Goal: Task Accomplishment & Management: Use online tool/utility

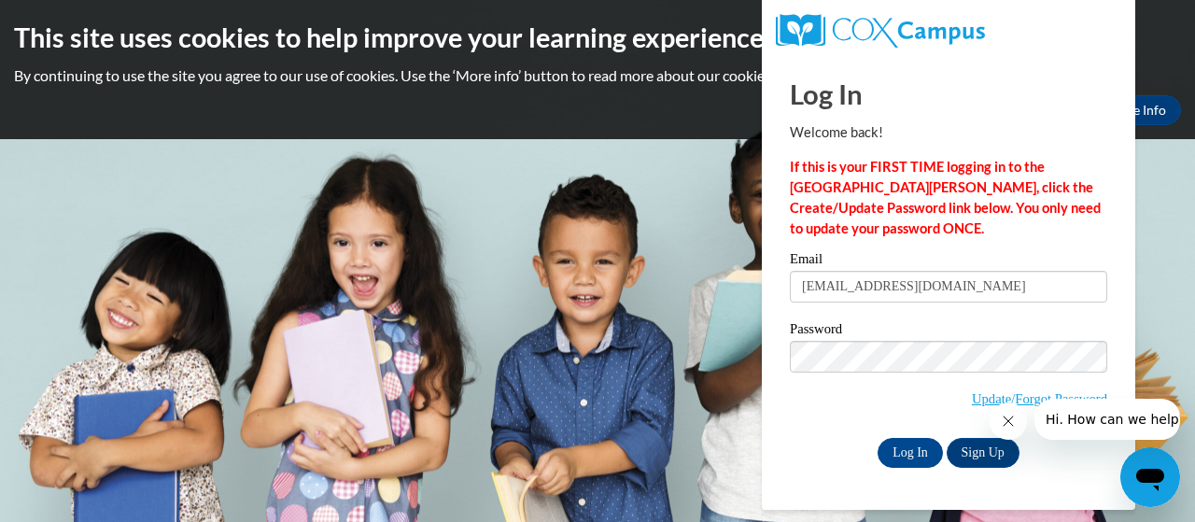
click at [911, 284] on input "kiarandolph7123@Gmail.com" at bounding box center [949, 287] width 318 height 32
click at [916, 287] on input "kiarandolph7123@Gmail.com" at bounding box center [949, 287] width 318 height 32
type input "kiarandolph7123@gmail.com"
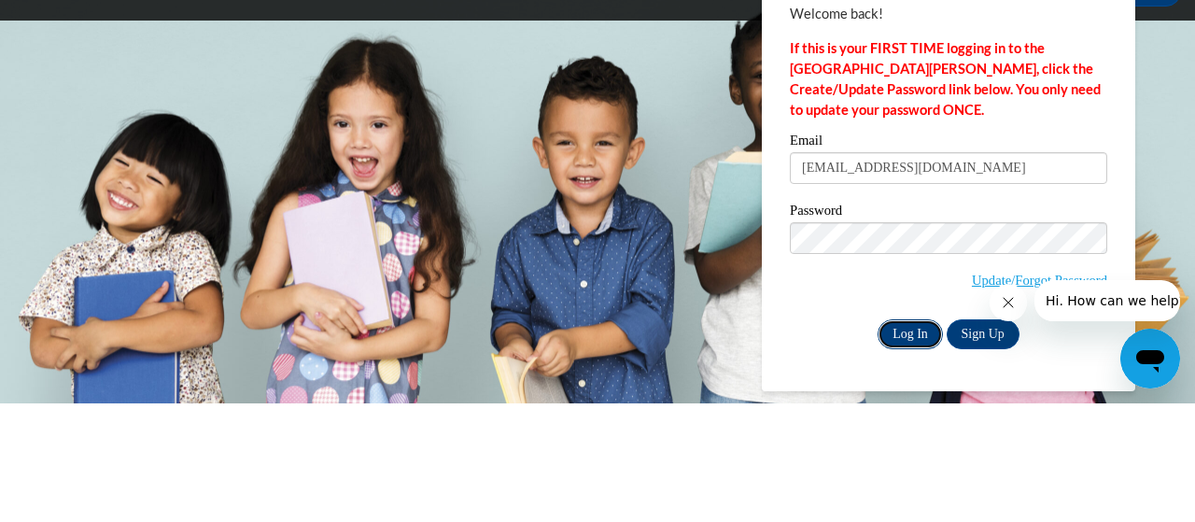
click at [906, 446] on input "Log In" at bounding box center [910, 453] width 65 height 30
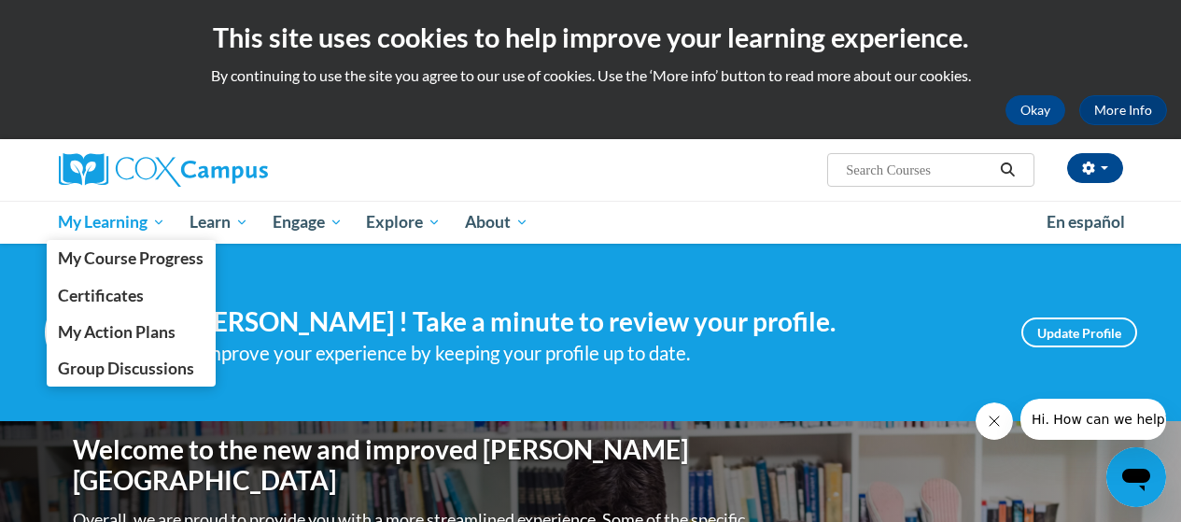
click at [146, 230] on span "My Learning" at bounding box center [111, 222] width 107 height 22
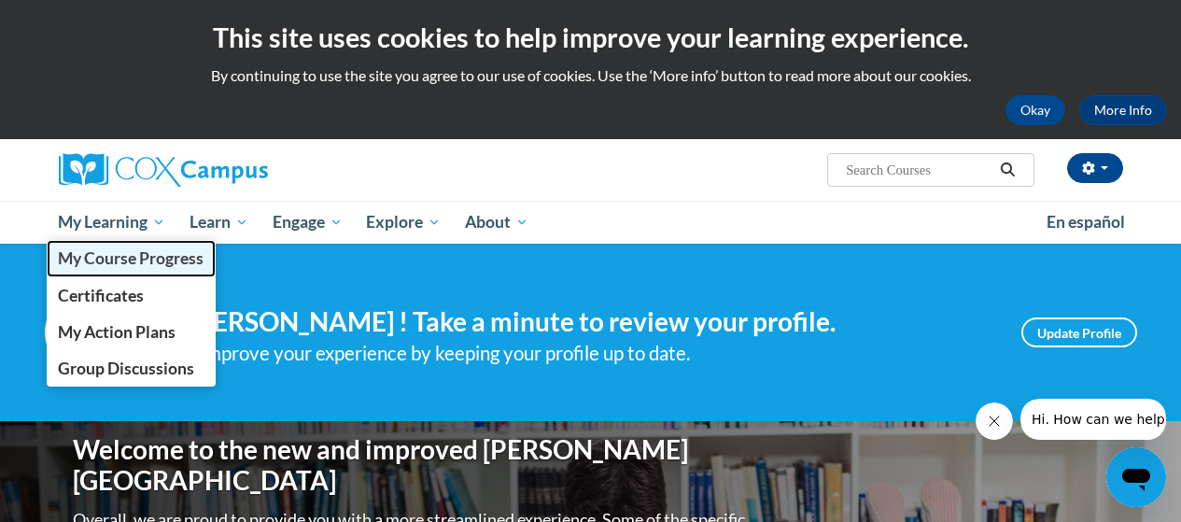
click at [154, 260] on span "My Course Progress" at bounding box center [131, 258] width 146 height 20
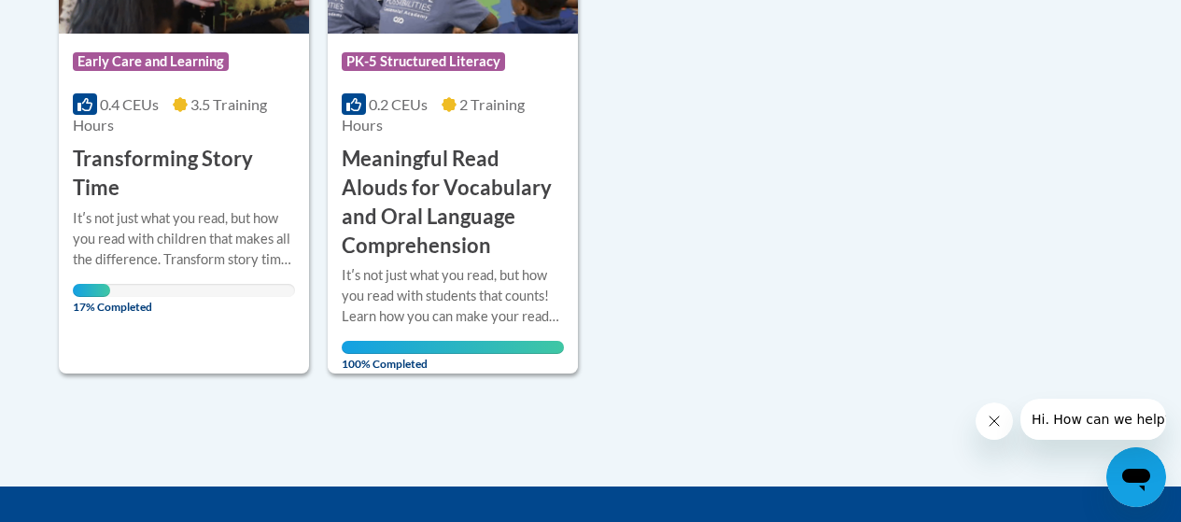
scroll to position [636, 0]
click at [206, 156] on h3 "Transforming Story Time" at bounding box center [184, 174] width 222 height 58
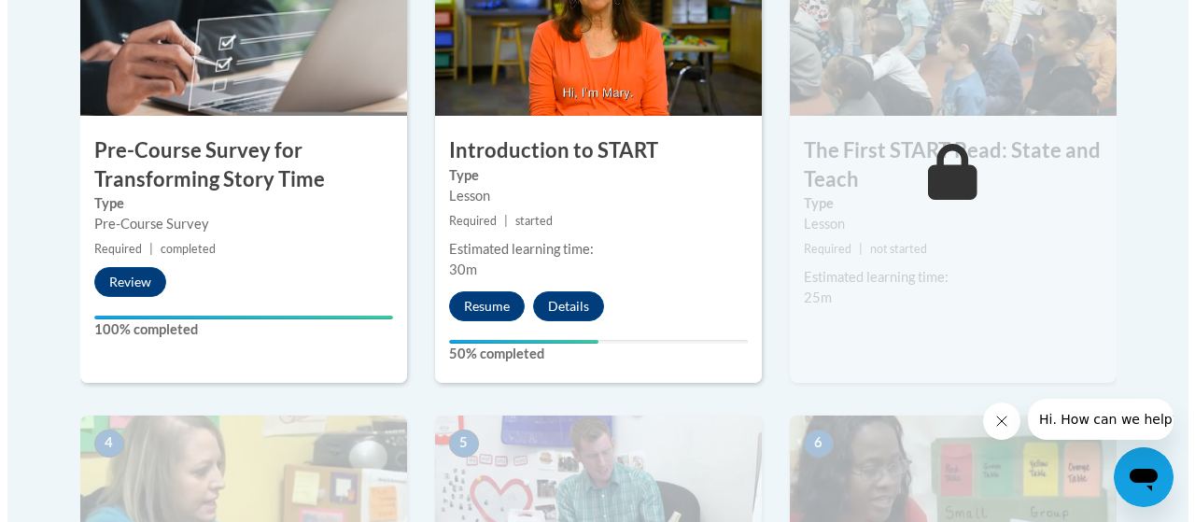
scroll to position [779, 0]
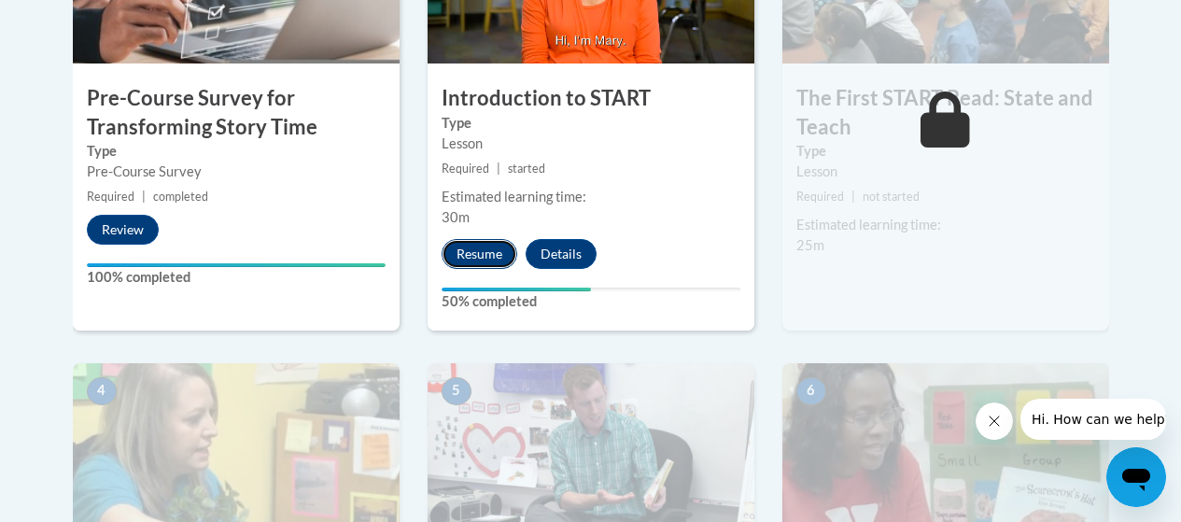
click at [474, 247] on button "Resume" at bounding box center [480, 254] width 76 height 30
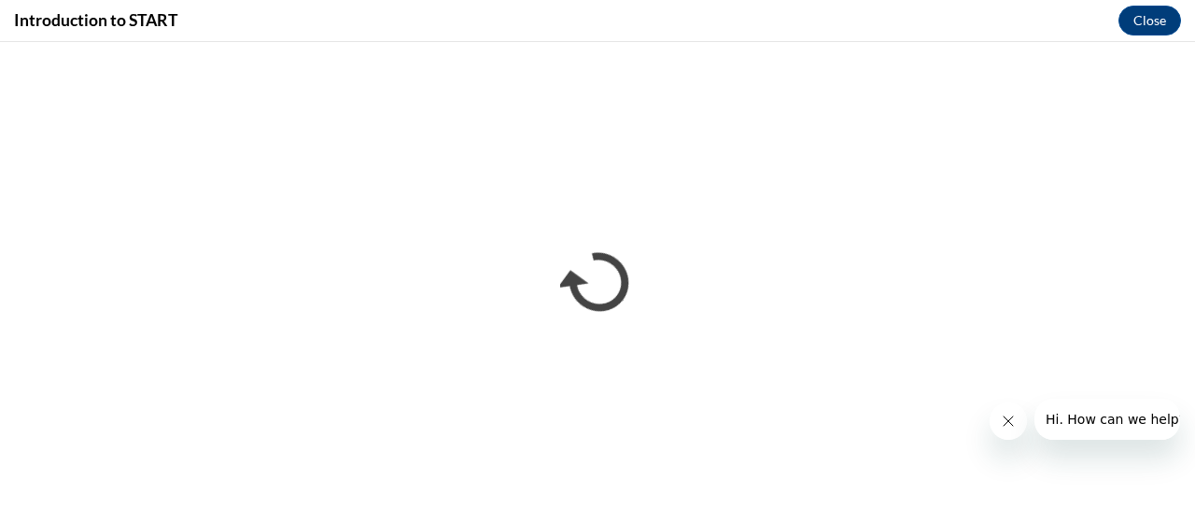
scroll to position [0, 0]
click at [1009, 417] on icon "Close message from company" at bounding box center [1007, 421] width 15 height 15
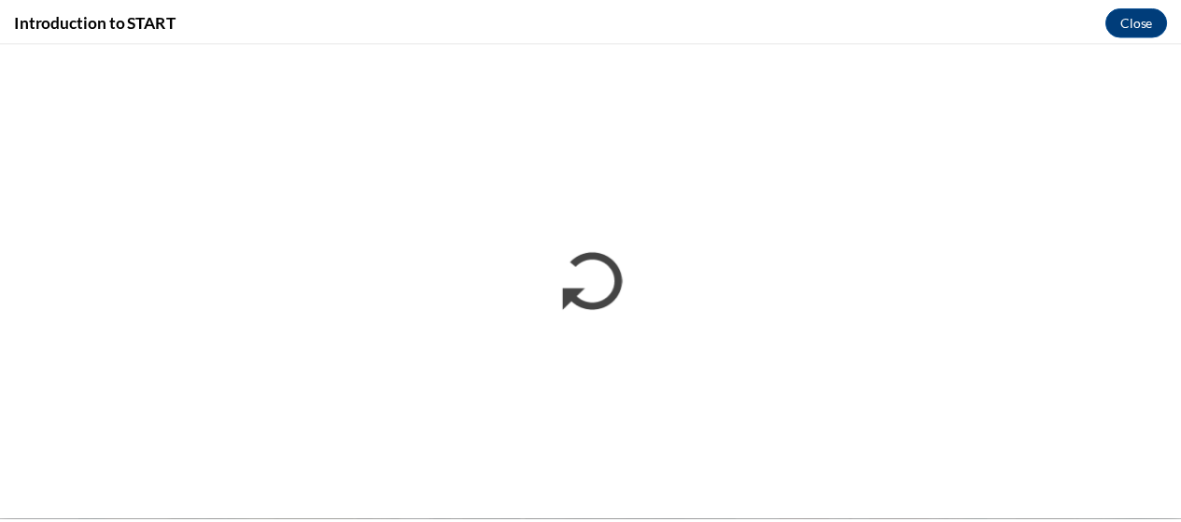
scroll to position [779, 0]
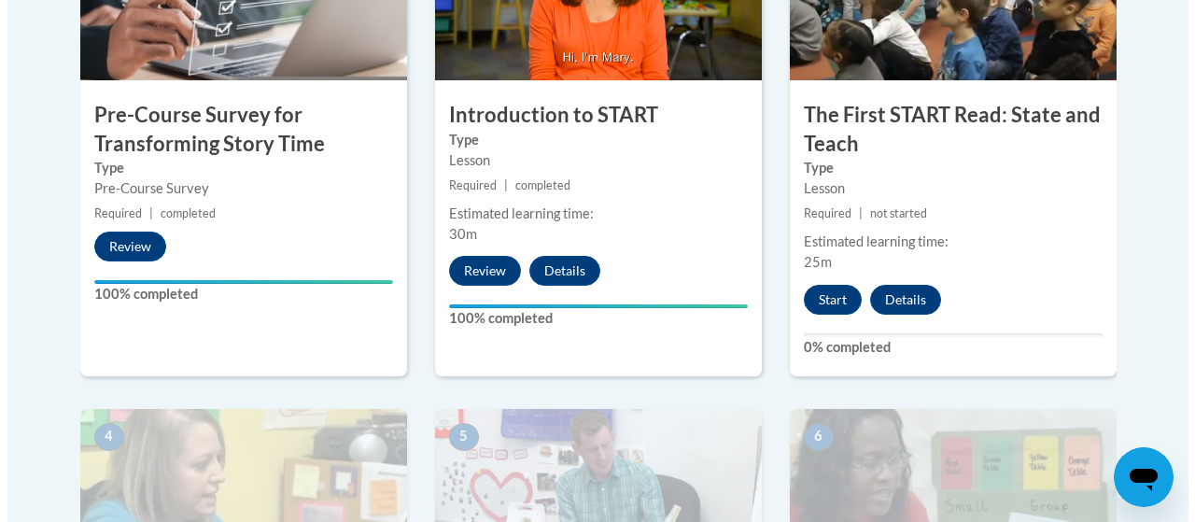
scroll to position [758, 0]
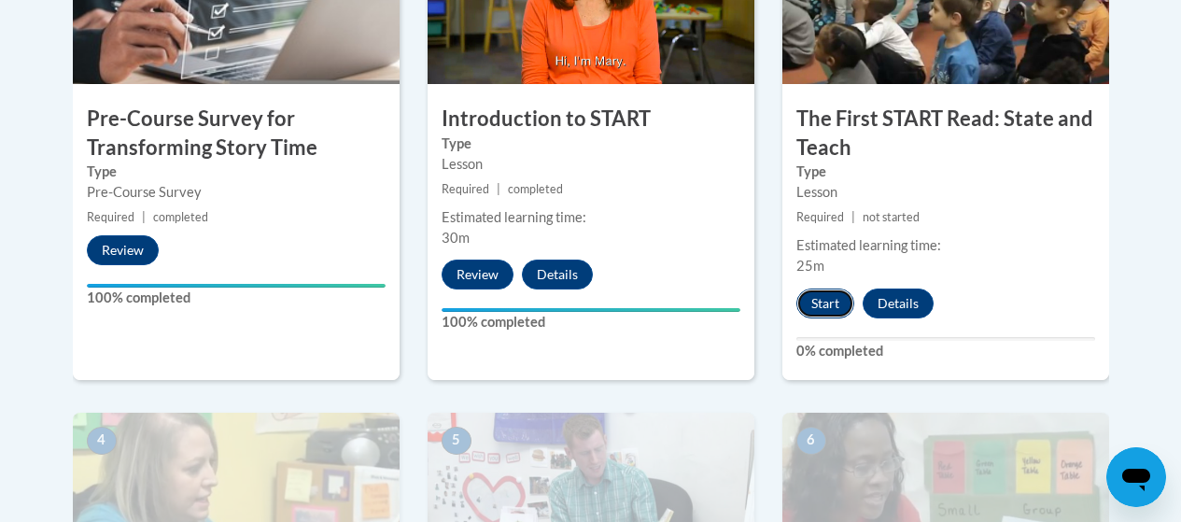
click at [799, 309] on button "Start" at bounding box center [826, 304] width 58 height 30
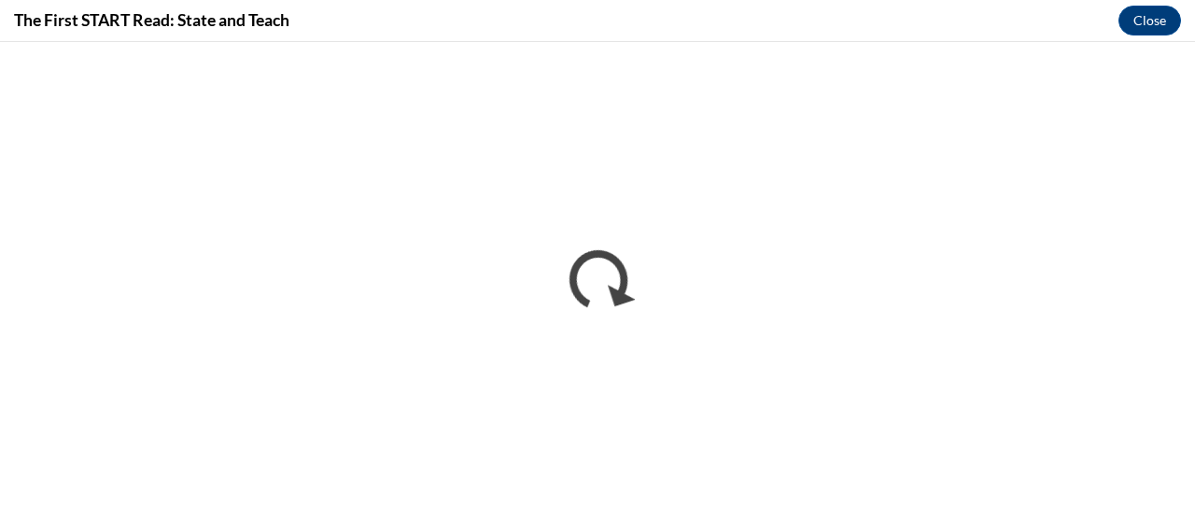
scroll to position [0, 0]
